Goal: Transaction & Acquisition: Purchase product/service

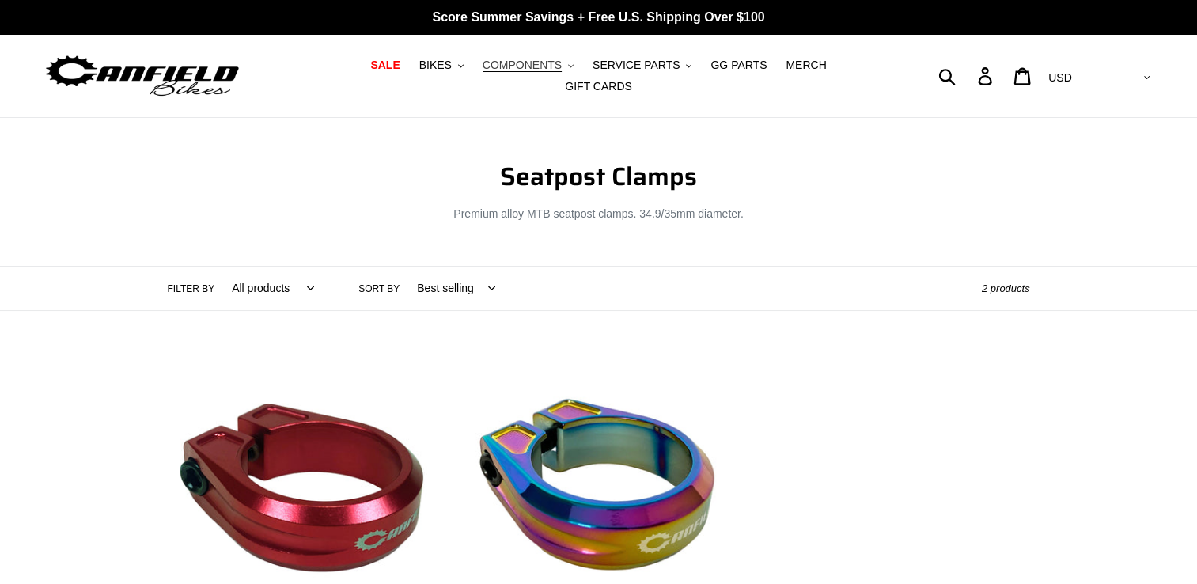
click at [568, 69] on icon ".cls-1{fill:#231f20}" at bounding box center [571, 66] width 6 height 6
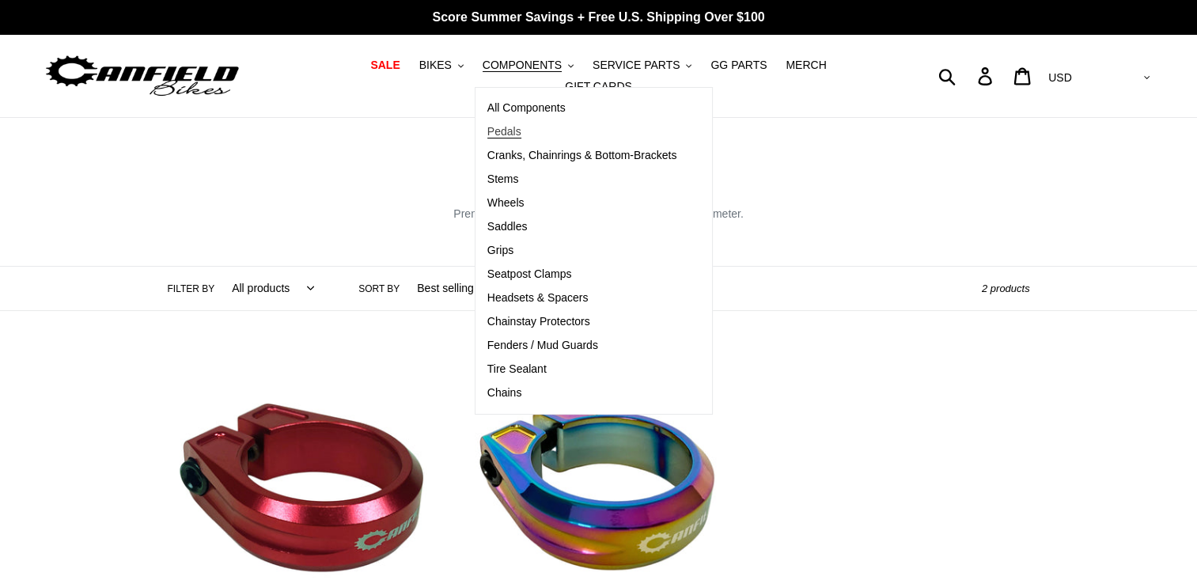
click at [487, 137] on span "Pedals" at bounding box center [504, 131] width 34 height 13
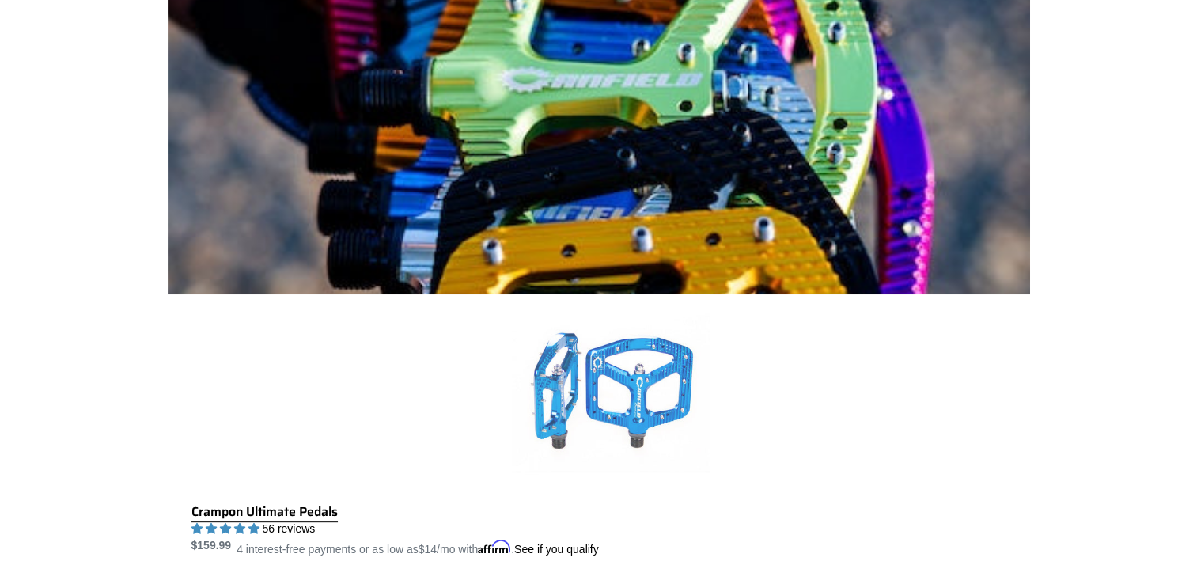
scroll to position [487, 0]
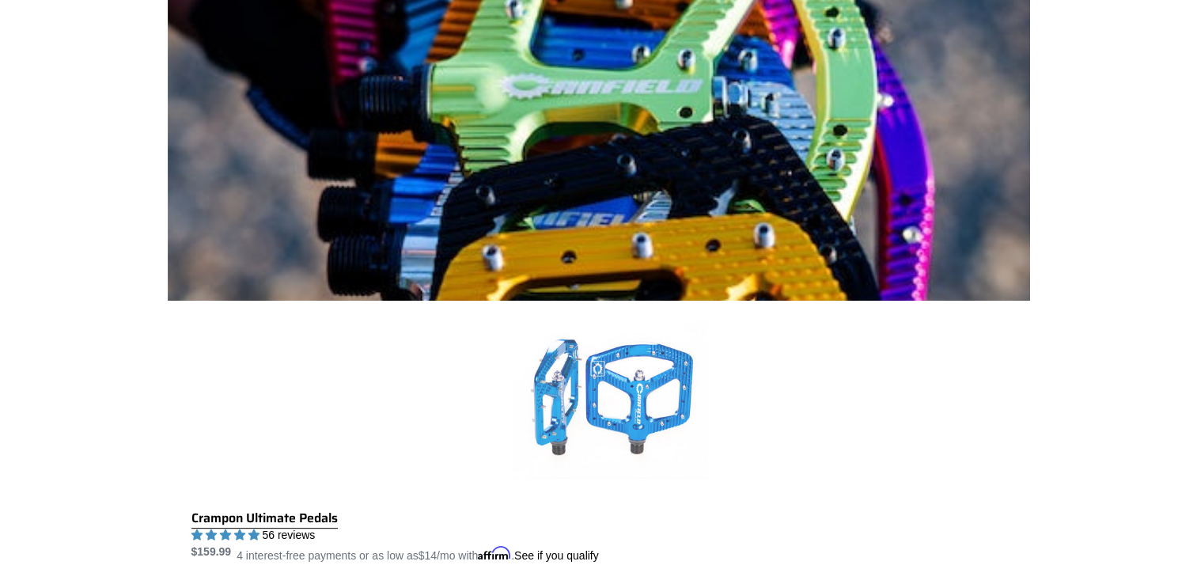
click at [587, 301] on link "Crampon Ultimate Pedals" at bounding box center [610, 432] width 838 height 263
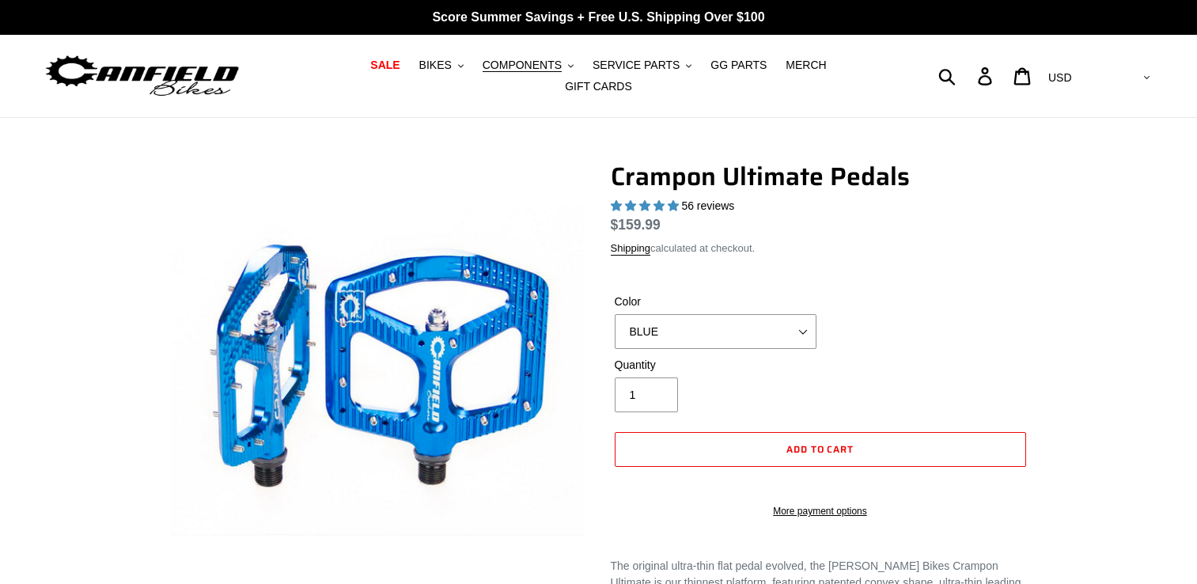
select select "highest-rating"
drag, startPoint x: 0, startPoint y: 0, endPoint x: 785, endPoint y: 305, distance: 842.7
click at [785, 314] on select "BLUE RED PURPLE STEALTH BRONZE GREY [GEOGRAPHIC_DATA] BLACK POLISHED [GEOGRAPHI…" at bounding box center [716, 331] width 202 height 35
click at [615, 324] on select "BLUE RED PURPLE STEALTH BRONZE GREY [GEOGRAPHIC_DATA] BLACK POLISHED [GEOGRAPHI…" at bounding box center [716, 331] width 202 height 35
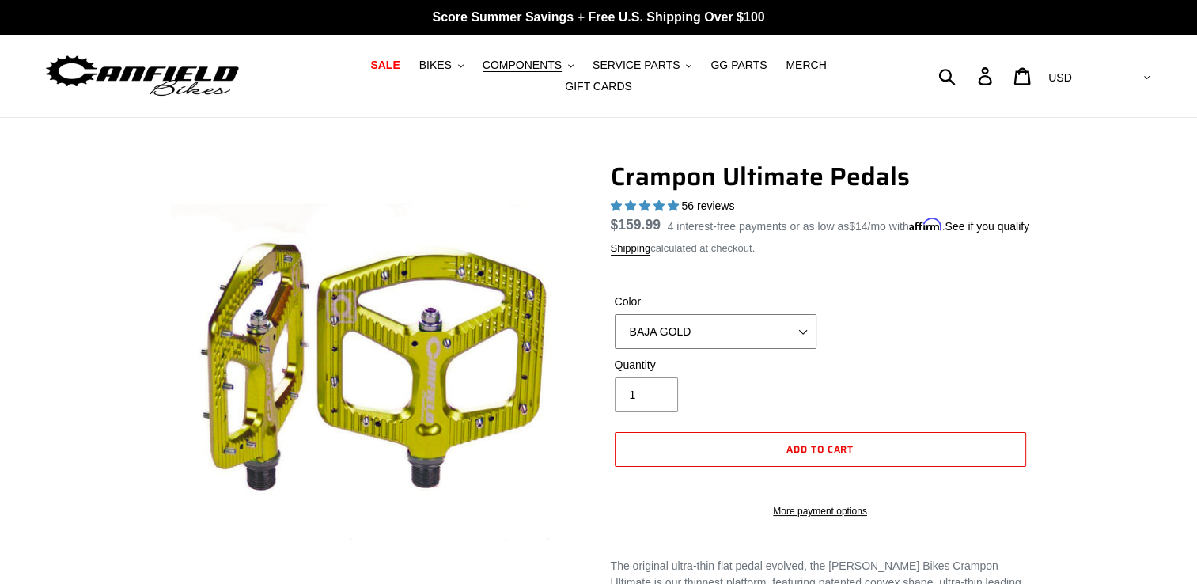
click at [793, 343] on select "BLUE RED PURPLE STEALTH BRONZE GREY [GEOGRAPHIC_DATA] BLACK POLISHED [GEOGRAPHI…" at bounding box center [716, 331] width 202 height 35
click at [615, 324] on select "BLUE RED PURPLE STEALTH BRONZE GREY [GEOGRAPHIC_DATA] BLACK POLISHED [GEOGRAPHI…" at bounding box center [716, 331] width 202 height 35
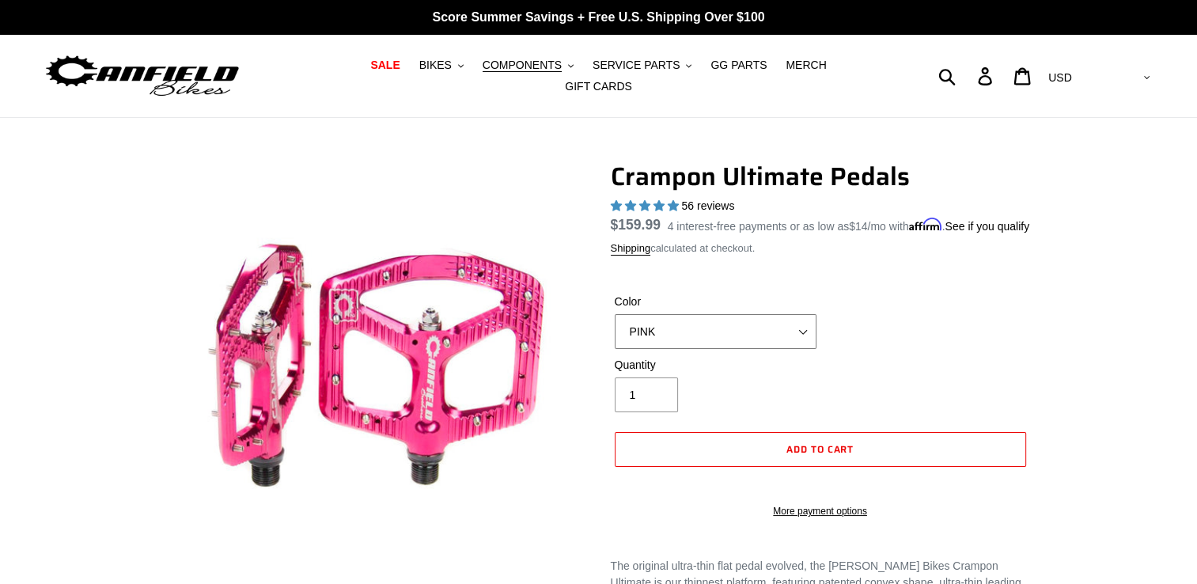
click at [794, 341] on select "BLUE RED PURPLE STEALTH BRONZE GREY [GEOGRAPHIC_DATA] BLACK POLISHED [GEOGRAPHI…" at bounding box center [716, 331] width 202 height 35
click at [615, 324] on select "BLUE RED PURPLE STEALTH BRONZE GREY [GEOGRAPHIC_DATA] BLACK POLISHED [GEOGRAPHI…" at bounding box center [716, 331] width 202 height 35
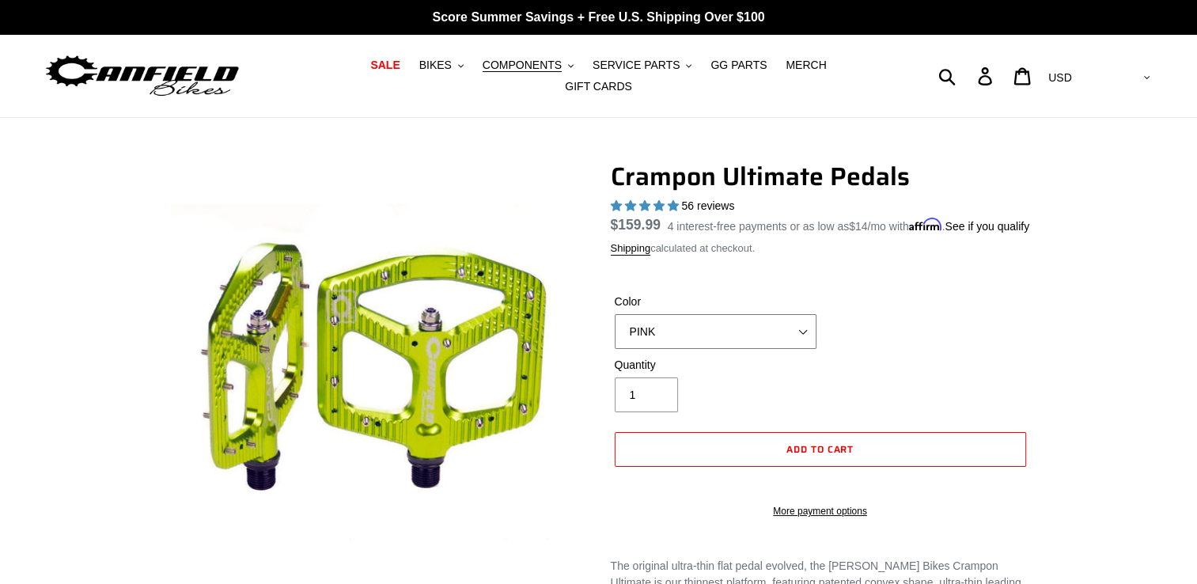
click at [754, 344] on select "BLUE RED PURPLE STEALTH BRONZE GREY [GEOGRAPHIC_DATA] BLACK POLISHED [GEOGRAPHI…" at bounding box center [716, 331] width 202 height 35
click at [615, 324] on select "BLUE RED PURPLE STEALTH BRONZE GREY [GEOGRAPHIC_DATA] BLACK POLISHED [GEOGRAPHI…" at bounding box center [716, 331] width 202 height 35
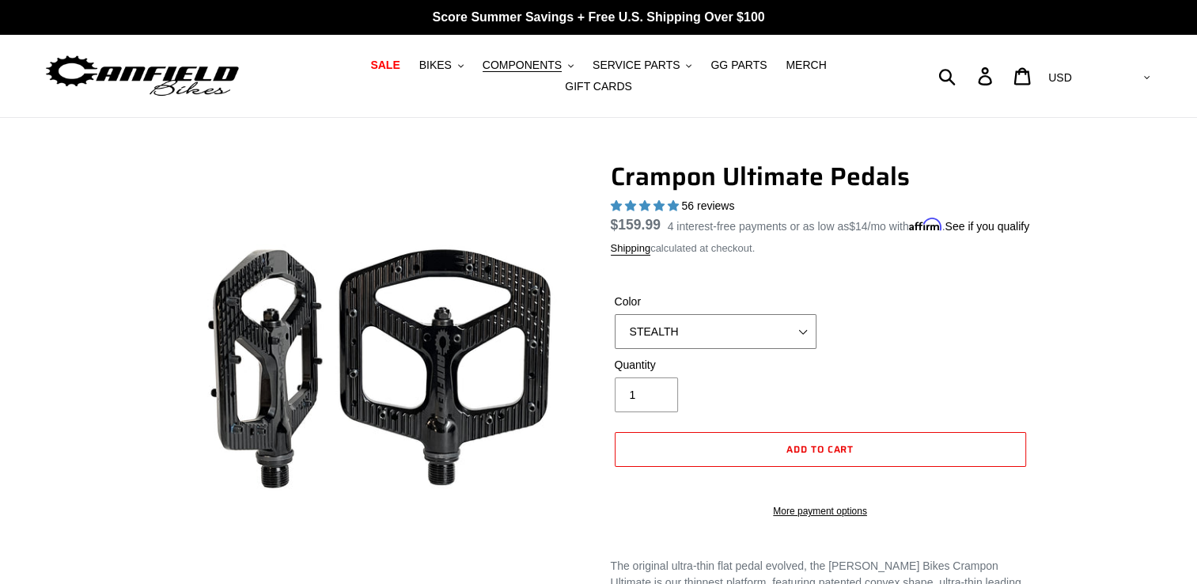
click at [793, 343] on select "BLUE RED PURPLE STEALTH BRONZE GREY [GEOGRAPHIC_DATA] BLACK POLISHED [GEOGRAPHI…" at bounding box center [716, 331] width 202 height 35
click at [615, 324] on select "BLUE RED PURPLE STEALTH BRONZE GREY [GEOGRAPHIC_DATA] BLACK POLISHED [GEOGRAPHI…" at bounding box center [716, 331] width 202 height 35
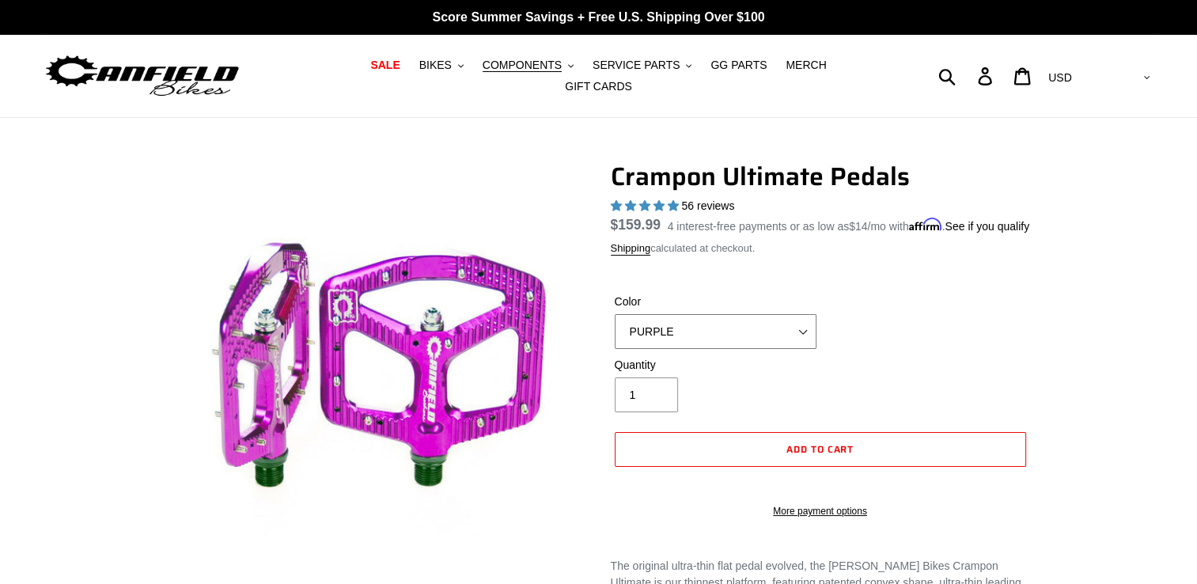
click at [779, 341] on select "BLUE RED PURPLE STEALTH BRONZE GREY [GEOGRAPHIC_DATA] BLACK POLISHED [GEOGRAPHI…" at bounding box center [716, 331] width 202 height 35
click at [615, 324] on select "BLUE RED PURPLE STEALTH BRONZE GREY [GEOGRAPHIC_DATA] BLACK POLISHED [GEOGRAPHI…" at bounding box center [716, 331] width 202 height 35
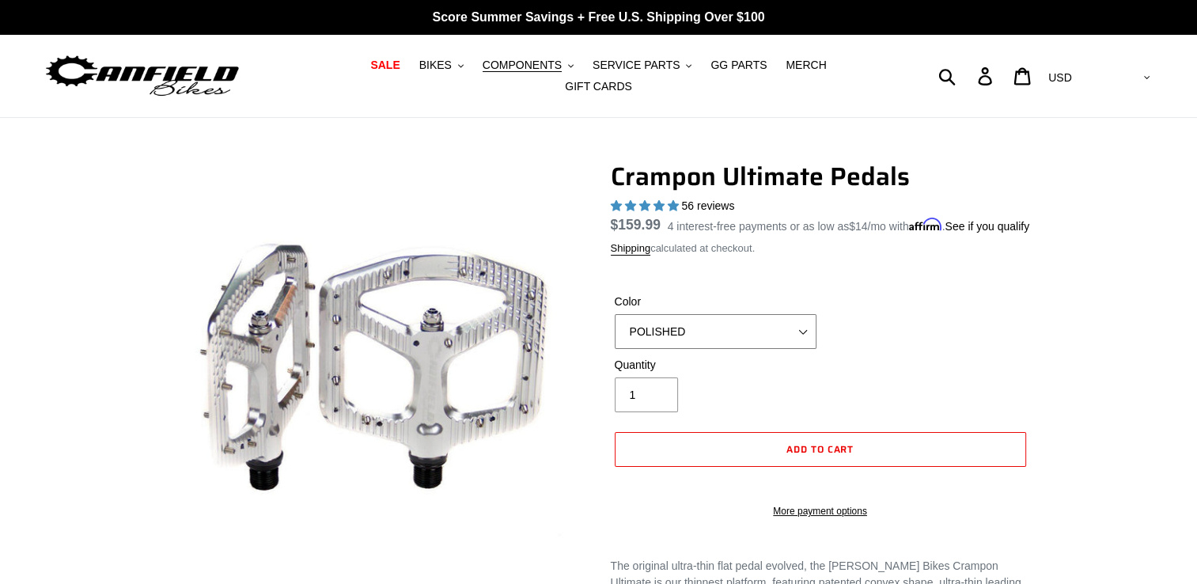
click at [782, 349] on select "BLUE RED PURPLE STEALTH BRONZE GREY [GEOGRAPHIC_DATA] BLACK POLISHED [GEOGRAPHI…" at bounding box center [716, 331] width 202 height 35
select select "PNW GREEN"
click at [615, 324] on select "BLUE RED PURPLE STEALTH BRONZE GREY [GEOGRAPHIC_DATA] BLACK POLISHED [GEOGRAPHI…" at bounding box center [716, 331] width 202 height 35
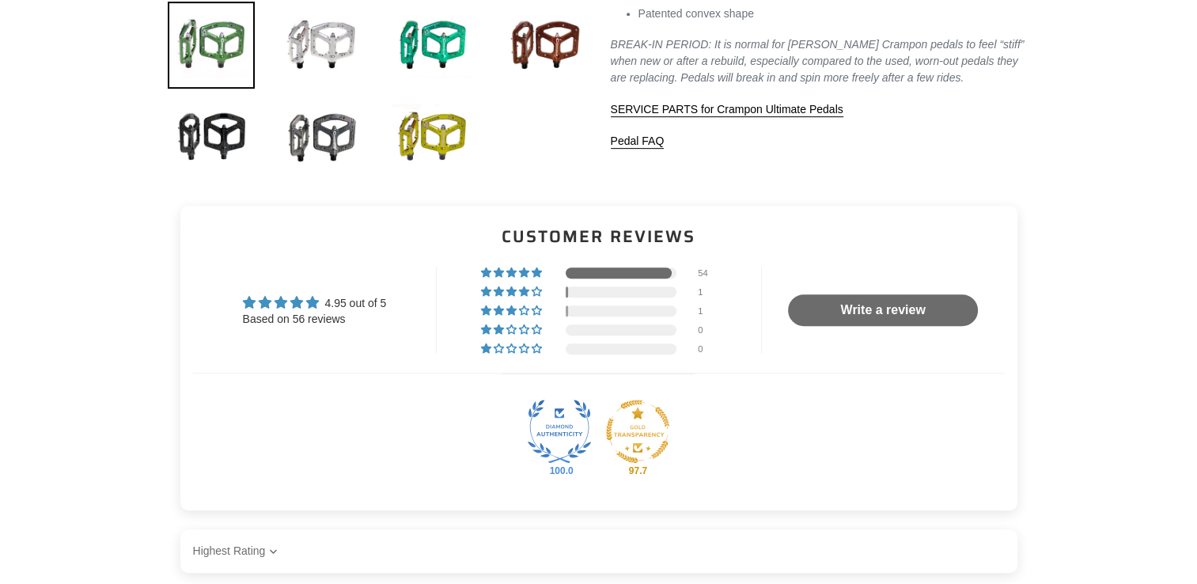
scroll to position [706, 0]
